Goal: Task Accomplishment & Management: Manage account settings

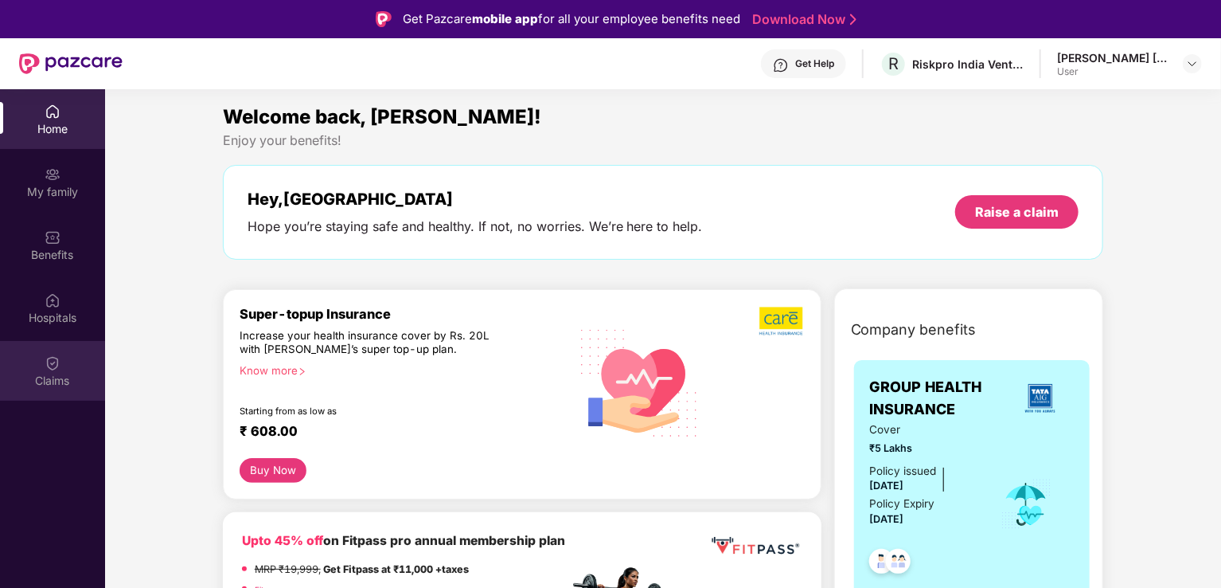
click at [64, 373] on div "Claims" at bounding box center [52, 381] width 105 height 16
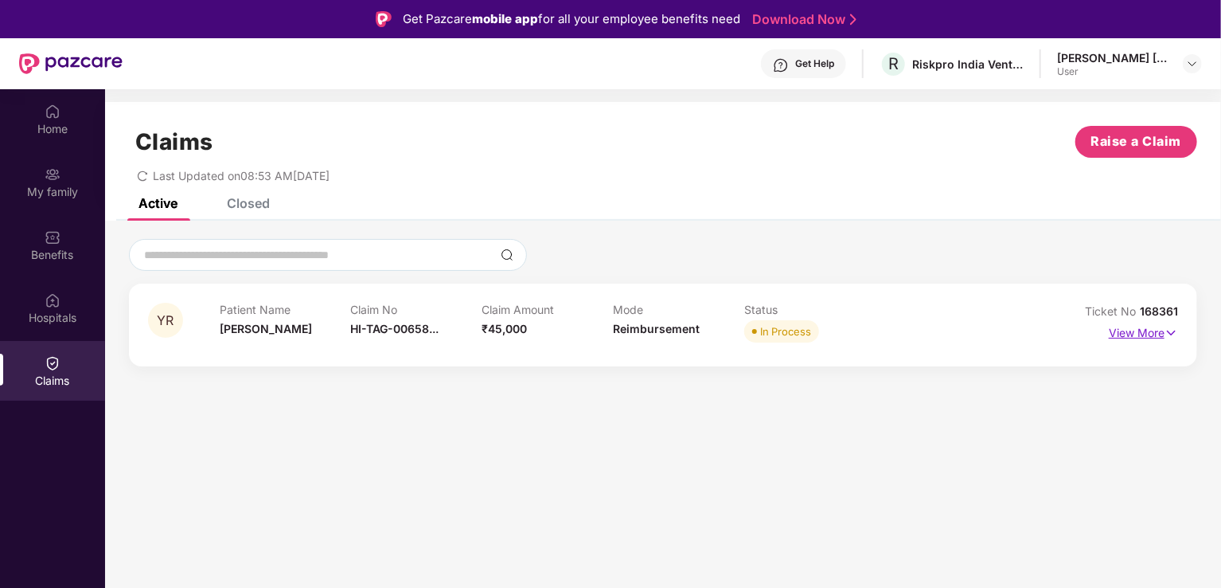
click at [1172, 326] on img at bounding box center [1172, 333] width 14 height 18
